Goal: Task Accomplishment & Management: Manage account settings

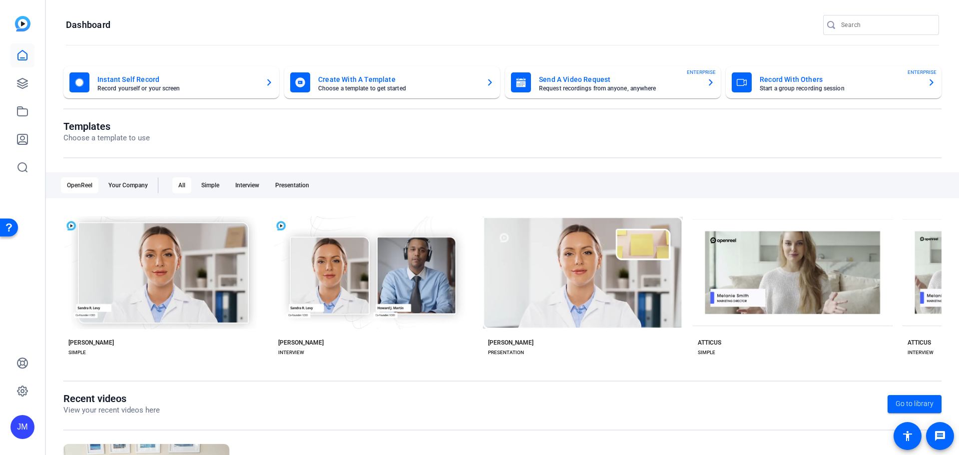
click at [709, 79] on icon "button" at bounding box center [711, 82] width 4 height 6
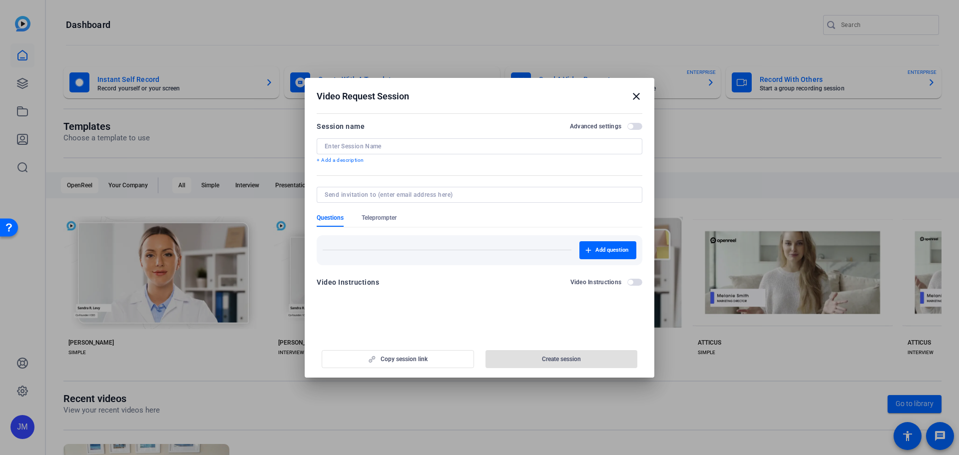
click at [389, 148] on input at bounding box center [480, 146] width 310 height 8
type input "[PERSON_NAME] self-record"
click at [637, 124] on span "button" at bounding box center [634, 126] width 15 height 7
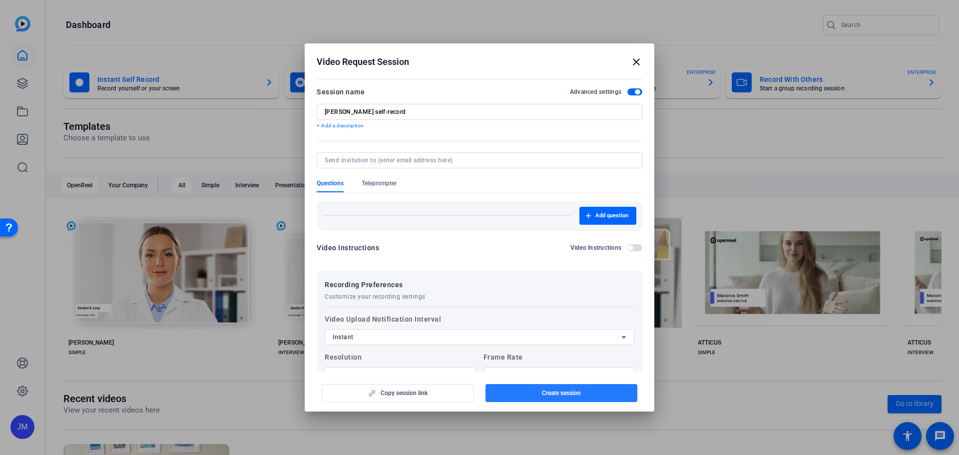
click at [581, 392] on span "button" at bounding box center [561, 393] width 152 height 24
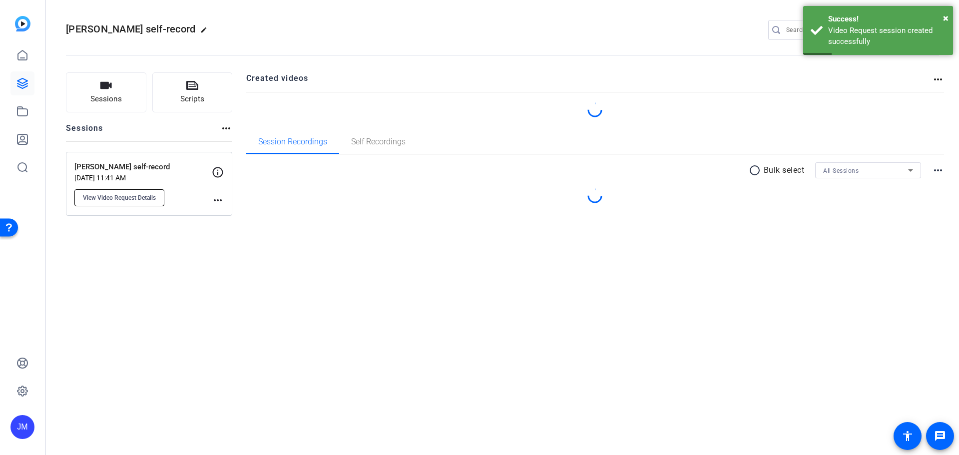
click at [121, 198] on span "View Video Request Details" at bounding box center [119, 198] width 73 height 8
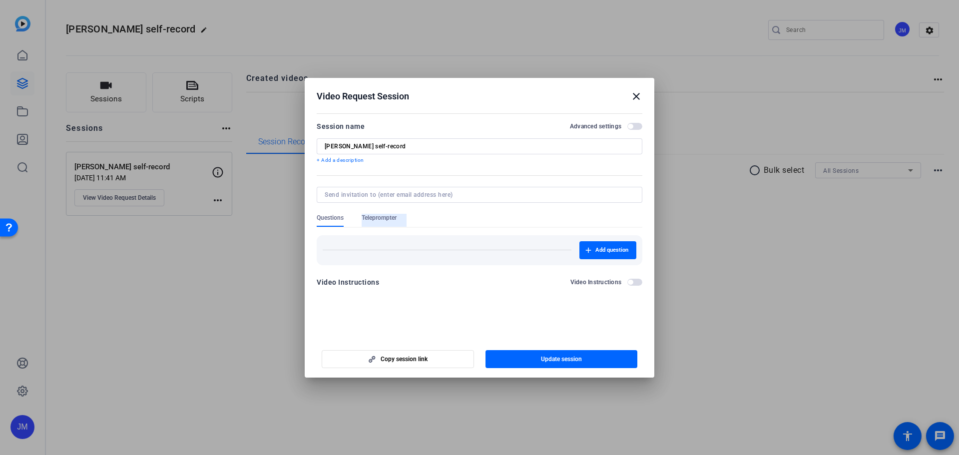
click at [390, 214] on span "Teleprompter" at bounding box center [379, 218] width 35 height 8
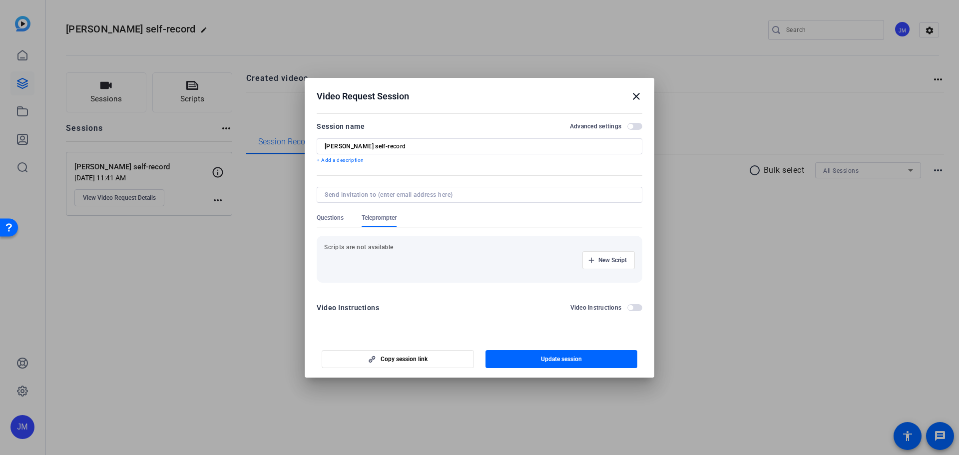
click at [380, 252] on div "New Script" at bounding box center [479, 260] width 311 height 18
click at [478, 333] on openreel-new-create-edit-ugc-session "Video Request Session close Session name Advanced settings [PERSON_NAME] self-r…" at bounding box center [480, 228] width 350 height 300
click at [369, 247] on p "Scripts are not available" at bounding box center [479, 247] width 311 height 8
click at [612, 259] on span "New Script" at bounding box center [612, 260] width 28 height 8
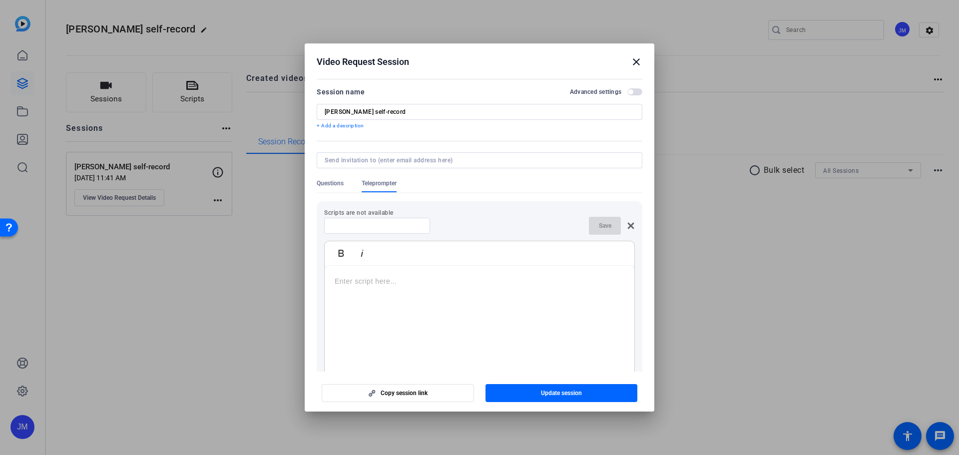
click at [419, 281] on p at bounding box center [480, 281] width 290 height 11
click at [371, 218] on div at bounding box center [377, 226] width 90 height 16
click at [384, 226] on input at bounding box center [377, 226] width 90 height 8
type input "S"
type input "[PERSON_NAME] script"
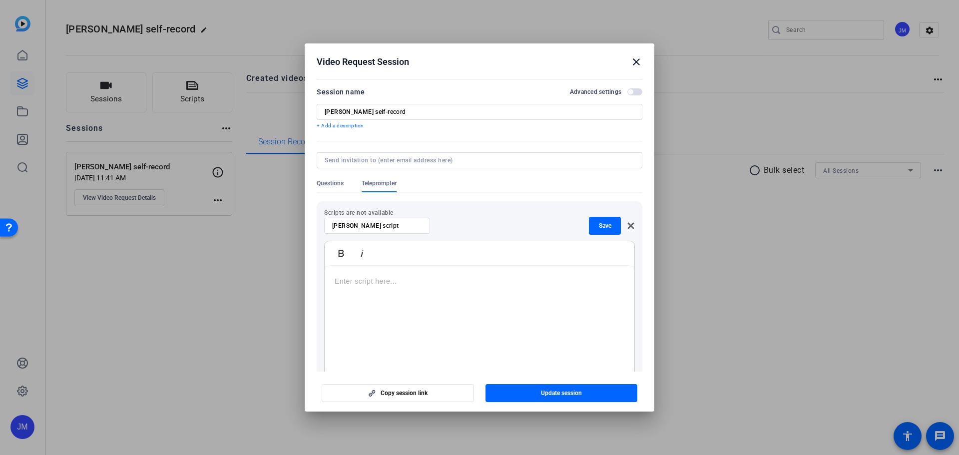
drag, startPoint x: 551, startPoint y: 357, endPoint x: 544, endPoint y: 352, distance: 8.3
click at [551, 356] on div at bounding box center [480, 328] width 310 height 125
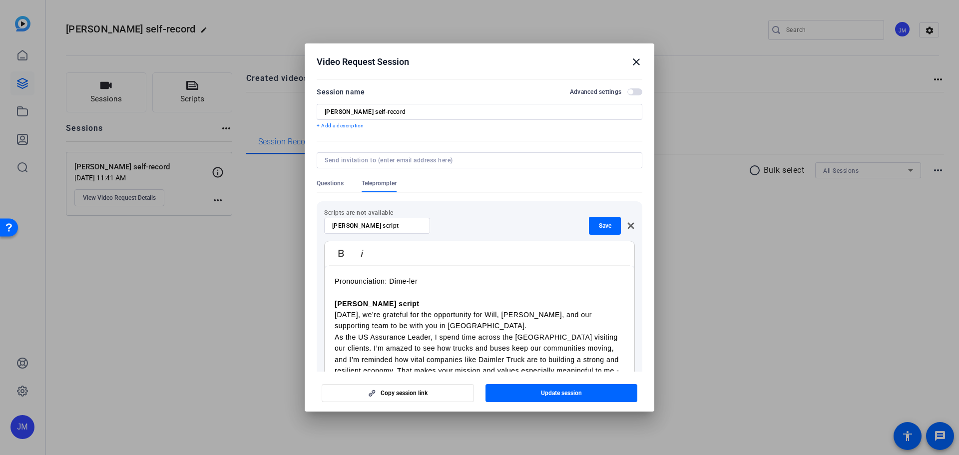
click at [332, 279] on div "Pronounciation: Dime-ler [PERSON_NAME] script [DATE], we’re grateful for the op…" at bounding box center [480, 348] width 310 height 165
click at [357, 280] on p "<Pronounciation: Dime-ler" at bounding box center [480, 281] width 290 height 11
click at [438, 282] on p "<Pronunciation: Dime-ler" at bounding box center [480, 281] width 290 height 11
drag, startPoint x: 386, startPoint y: 304, endPoint x: 326, endPoint y: 302, distance: 60.0
click at [326, 302] on div "<Pronunciation: Dime-ler> [PERSON_NAME] script [DATE], we’re grateful for the o…" at bounding box center [480, 348] width 310 height 165
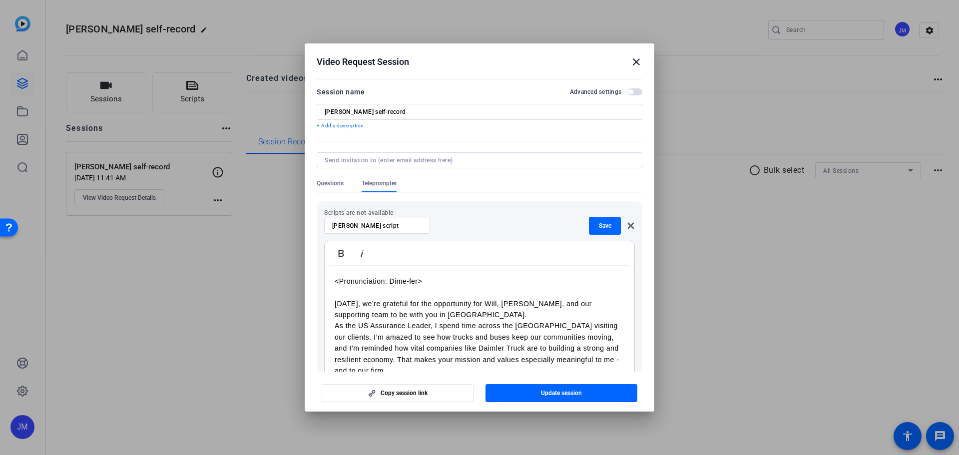
click at [455, 311] on p "[DATE], we’re grateful for the opportunity for Will, [PERSON_NAME], and our sup…" at bounding box center [480, 309] width 290 height 22
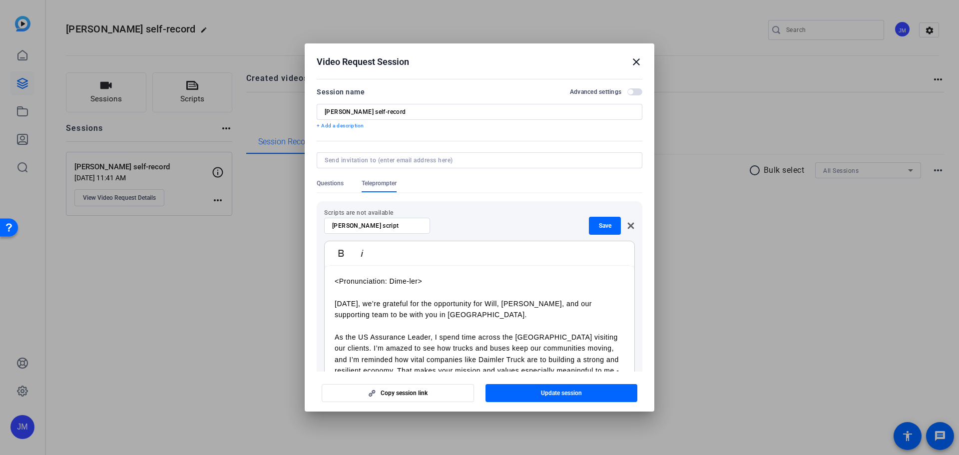
scroll to position [40, 0]
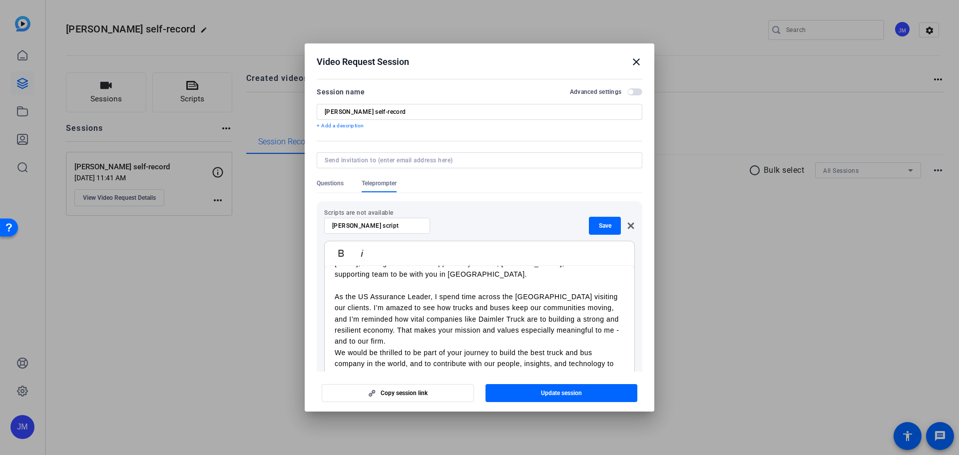
click at [441, 345] on p "As the US Assurance Leader, I spend time across the [GEOGRAPHIC_DATA] visiting …" at bounding box center [480, 319] width 290 height 56
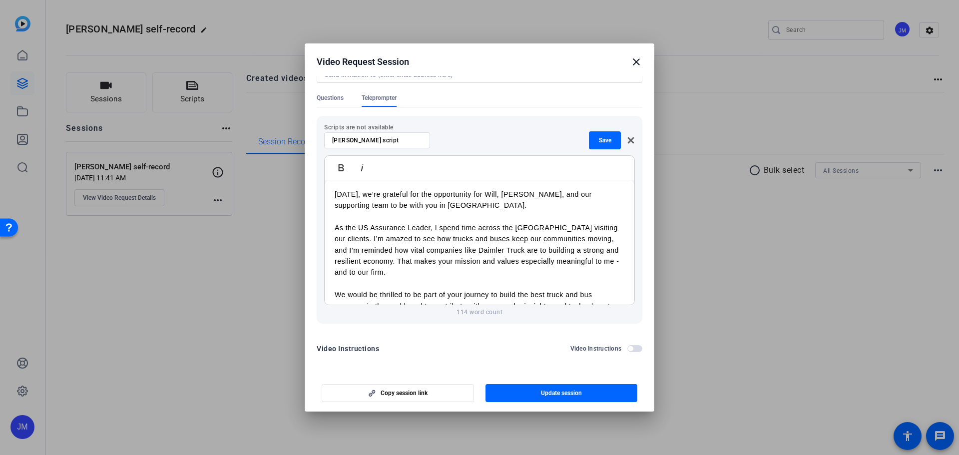
scroll to position [0, 0]
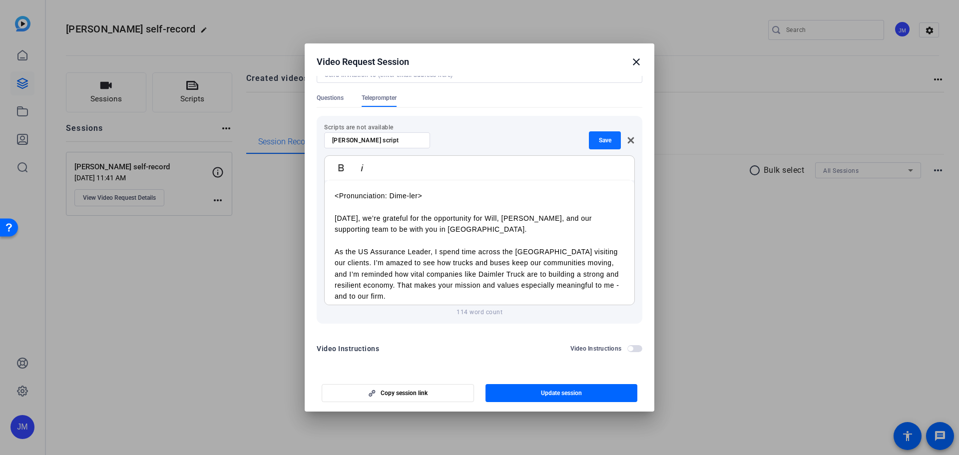
click at [601, 136] on span "Save" at bounding box center [605, 140] width 12 height 8
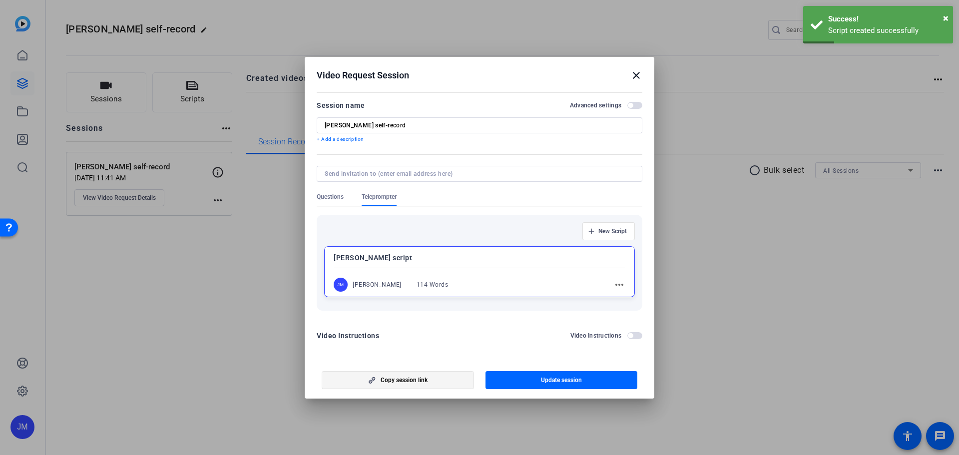
click at [394, 380] on span "Copy session link" at bounding box center [404, 380] width 47 height 8
click at [556, 378] on span "Update session" at bounding box center [561, 380] width 41 height 8
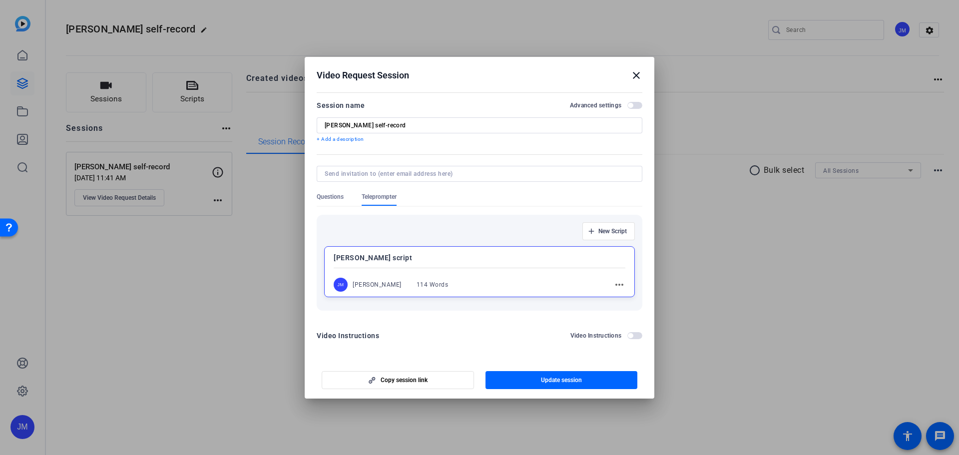
click at [632, 105] on span "button" at bounding box center [630, 105] width 5 height 5
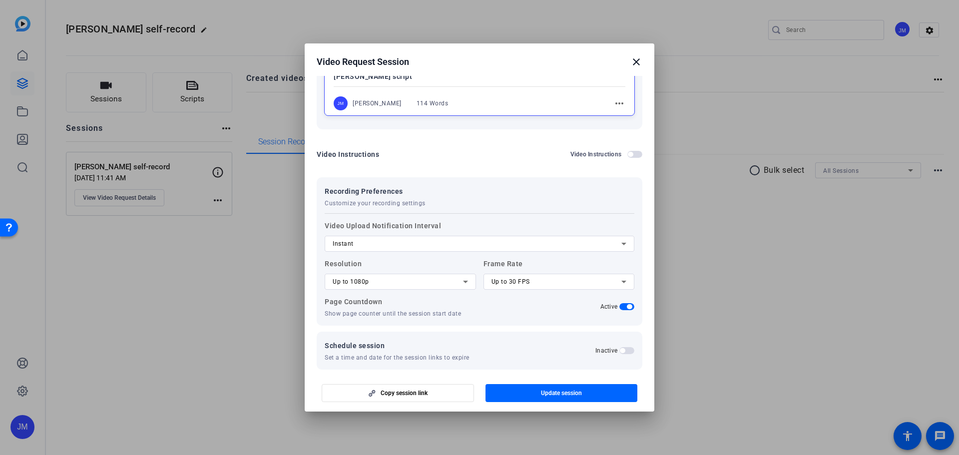
scroll to position [177, 0]
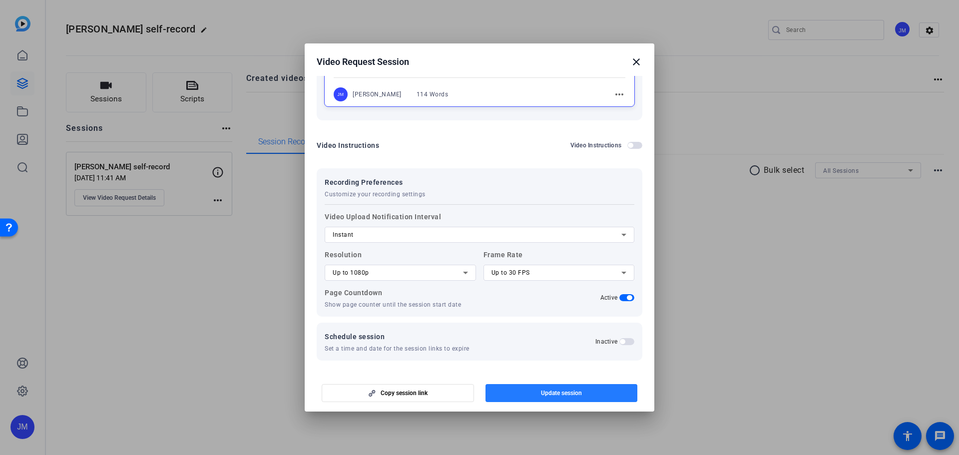
click at [562, 393] on span "Update session" at bounding box center [561, 393] width 41 height 8
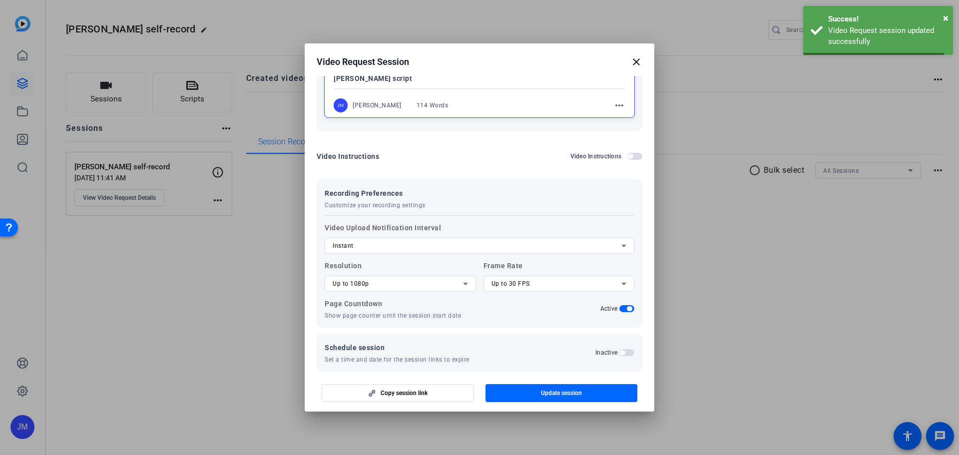
scroll to position [0, 0]
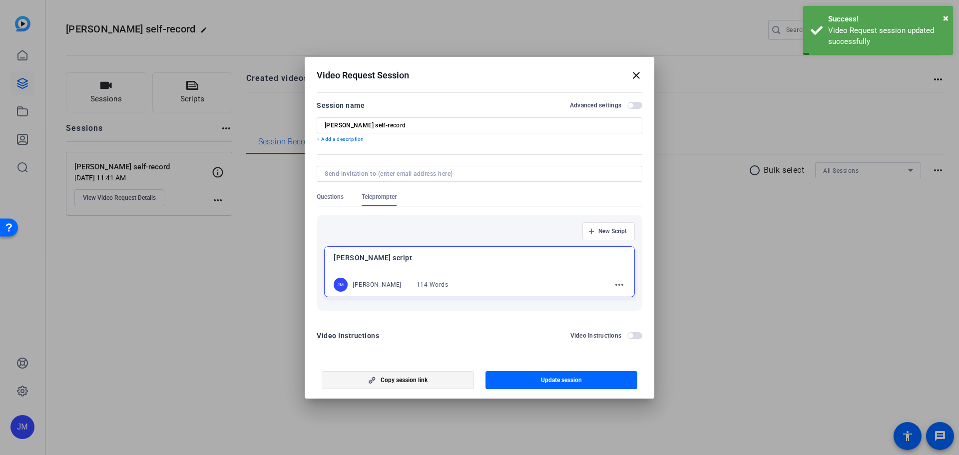
click at [403, 380] on span "Copy session link" at bounding box center [404, 380] width 47 height 8
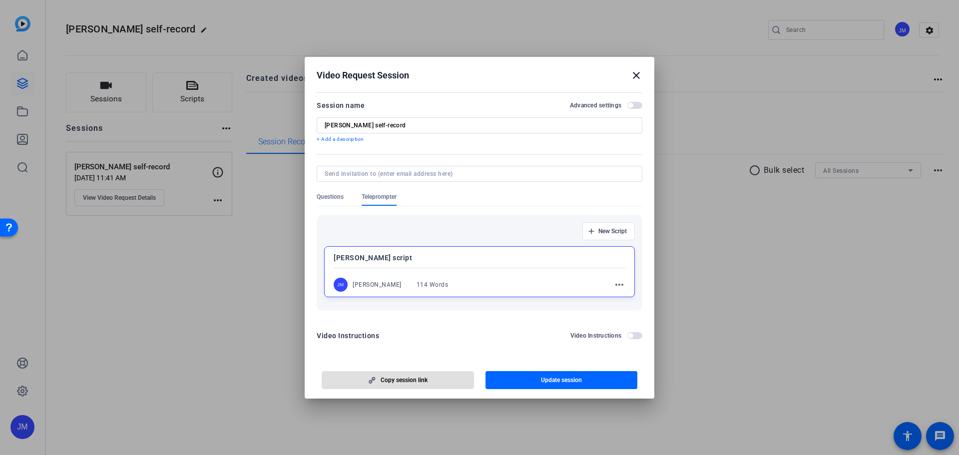
drag, startPoint x: 399, startPoint y: 378, endPoint x: 387, endPoint y: 380, distance: 12.1
click at [387, 380] on span "Copy session link" at bounding box center [404, 380] width 47 height 8
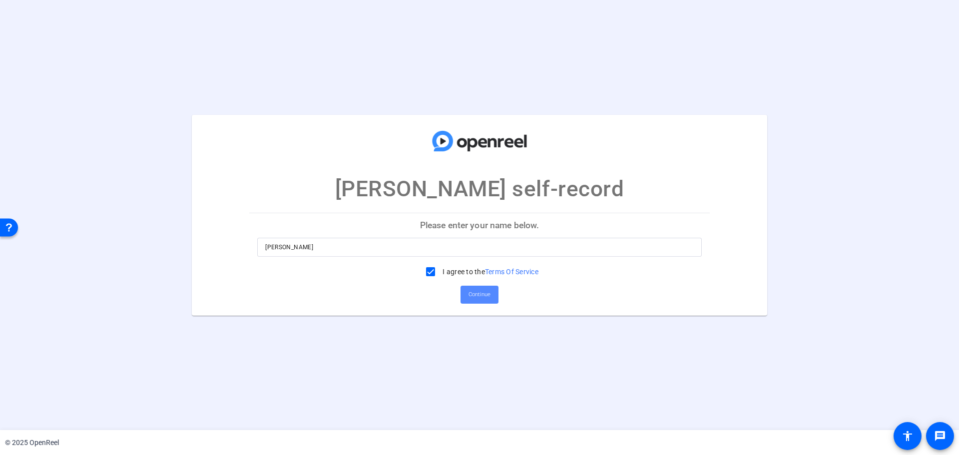
click at [481, 294] on span "Continue" at bounding box center [480, 294] width 22 height 15
